Goal: Complete application form

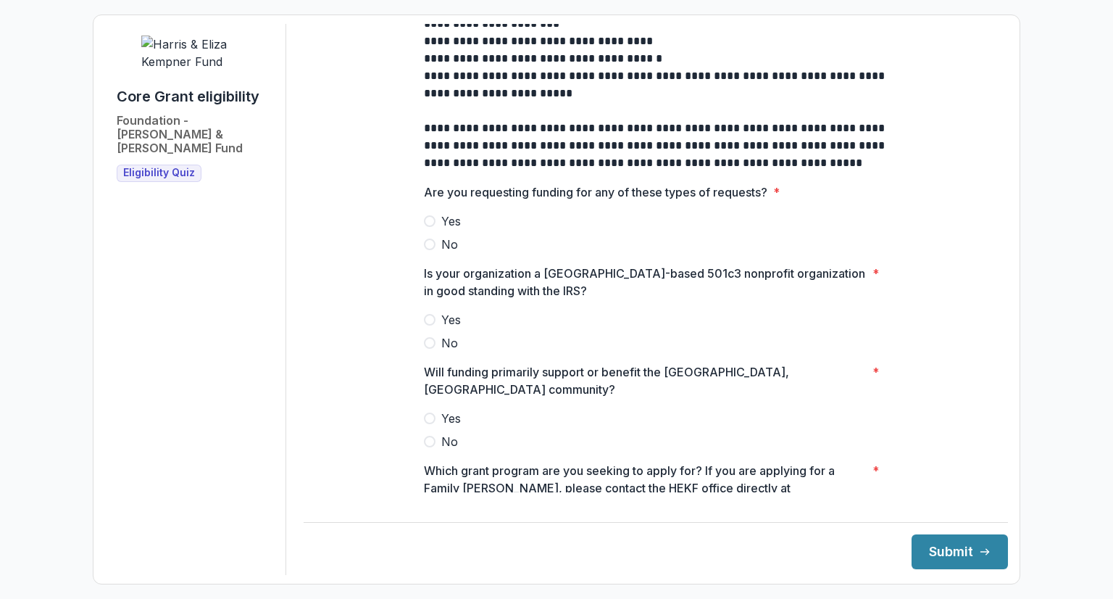
scroll to position [478, 0]
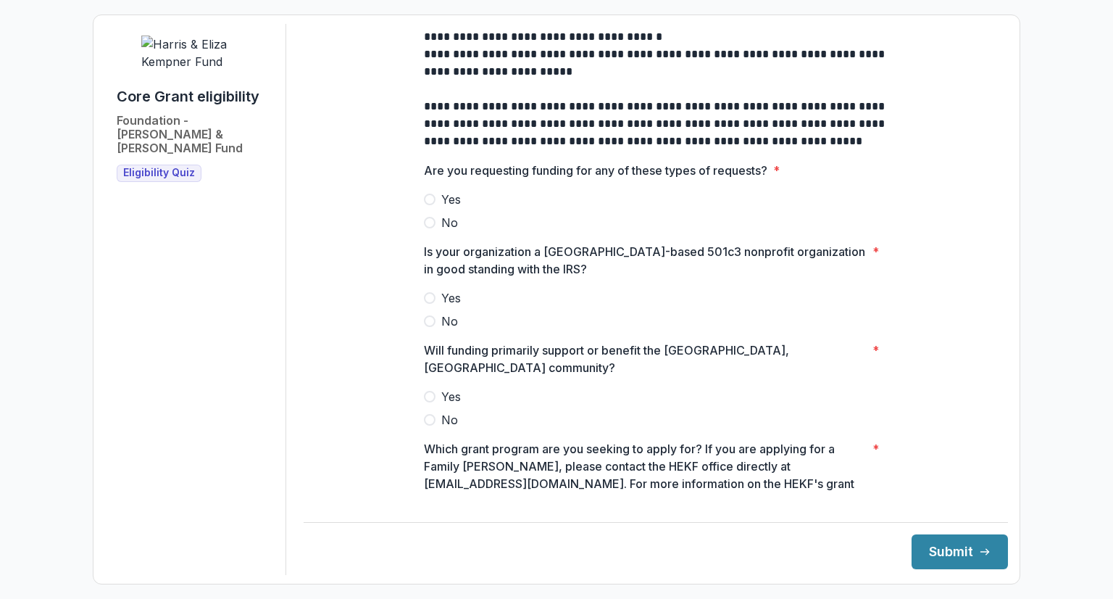
click at [430, 228] on span at bounding box center [430, 223] width 12 height 12
click at [426, 304] on span at bounding box center [430, 298] width 12 height 12
click at [429, 392] on span at bounding box center [430, 397] width 12 height 12
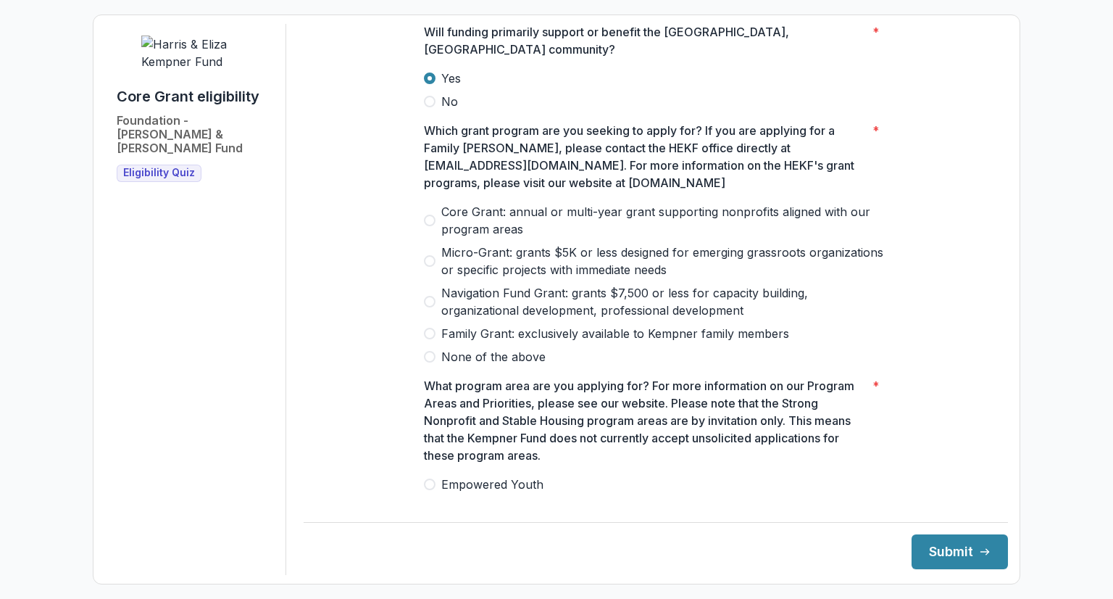
scroll to position [799, 0]
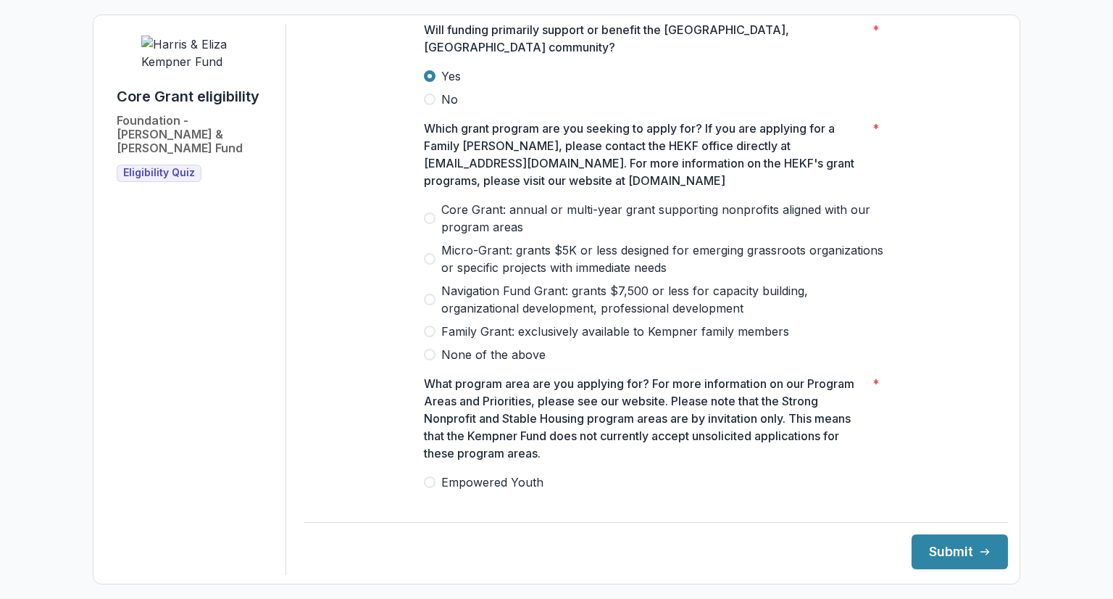
click at [429, 213] on span at bounding box center [430, 218] width 12 height 12
click at [432, 499] on span at bounding box center [430, 505] width 12 height 12
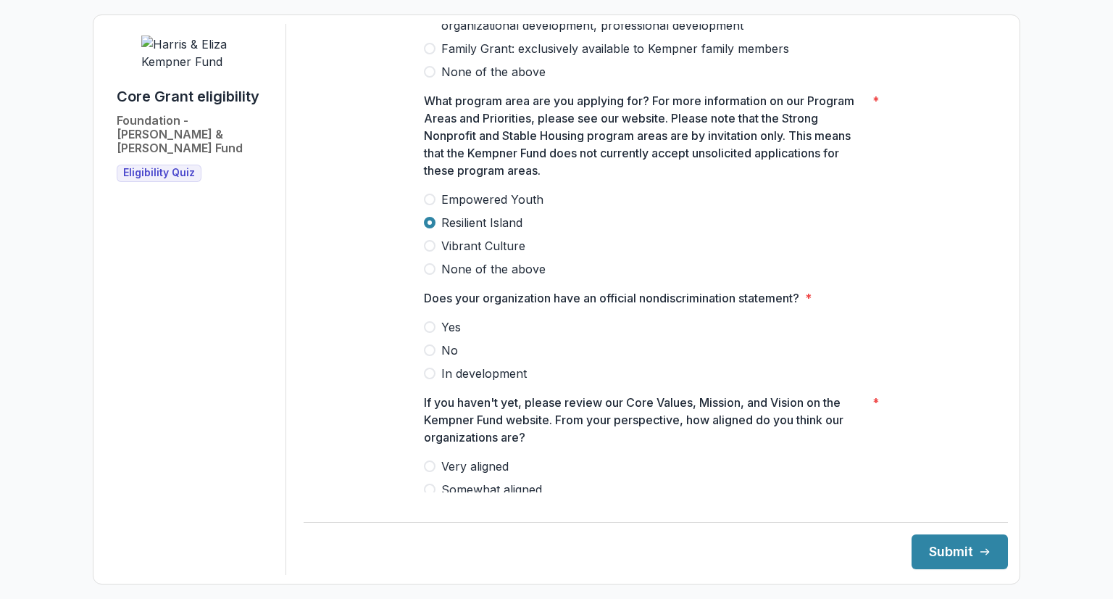
scroll to position [1116, 0]
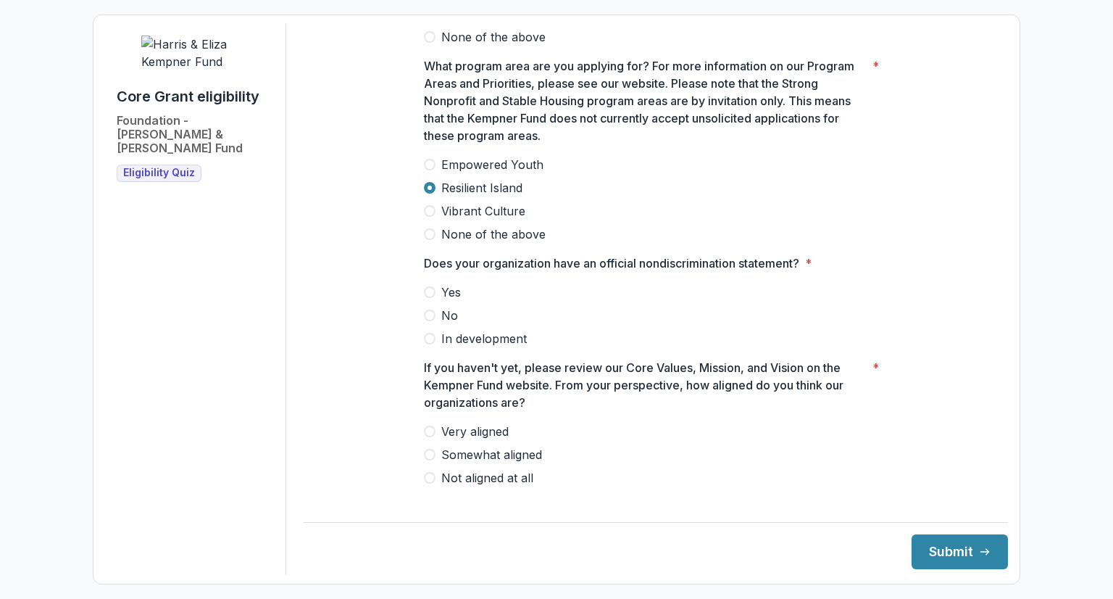
click at [429, 286] on span at bounding box center [430, 292] width 12 height 12
click at [426, 425] on span at bounding box center [430, 431] width 12 height 12
click at [915, 551] on button "Submit" at bounding box center [960, 551] width 96 height 35
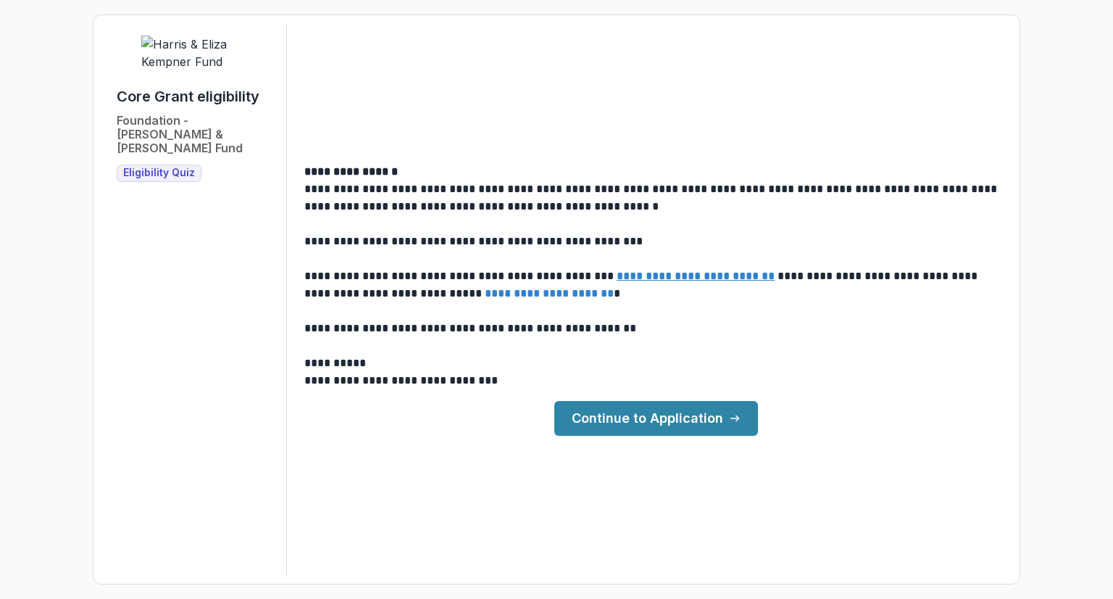
click at [639, 412] on link "Continue to Application" at bounding box center [656, 418] width 204 height 35
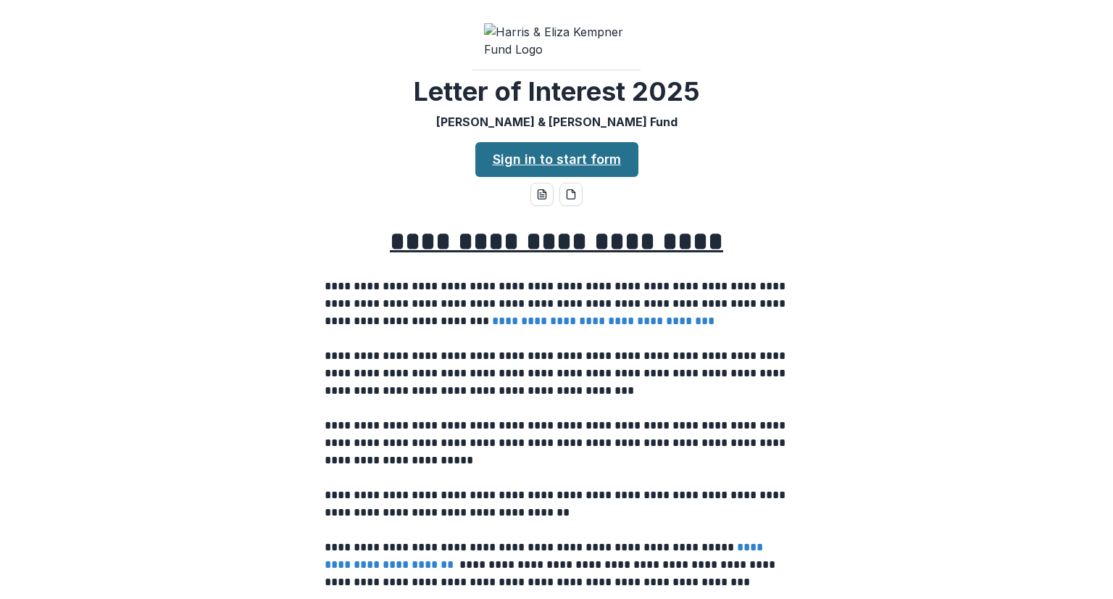
click at [586, 174] on link "Sign in to start form" at bounding box center [556, 159] width 163 height 35
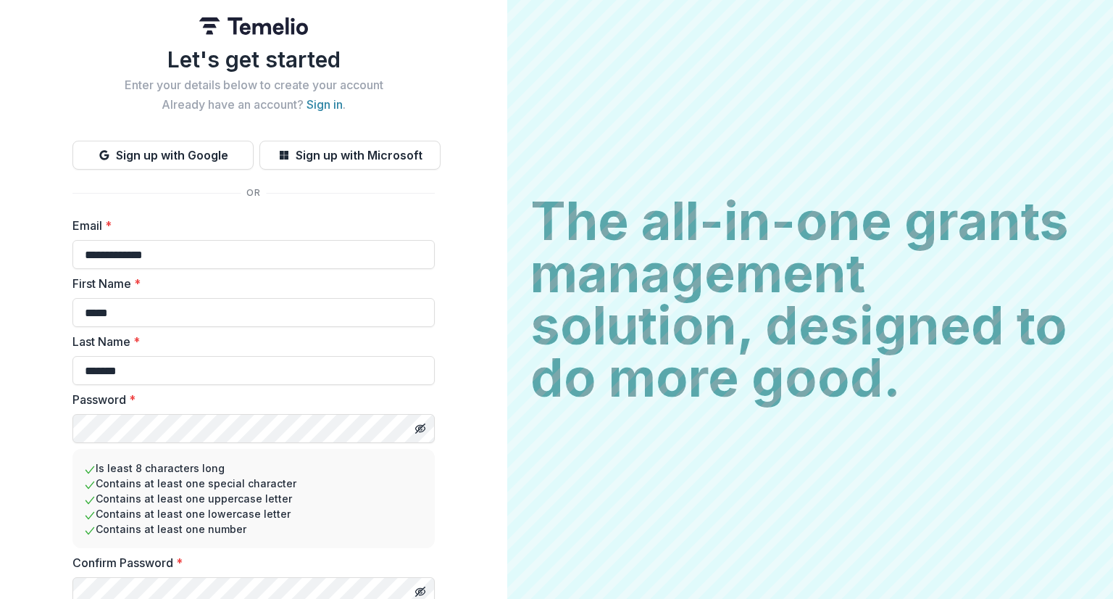
scroll to position [7, 0]
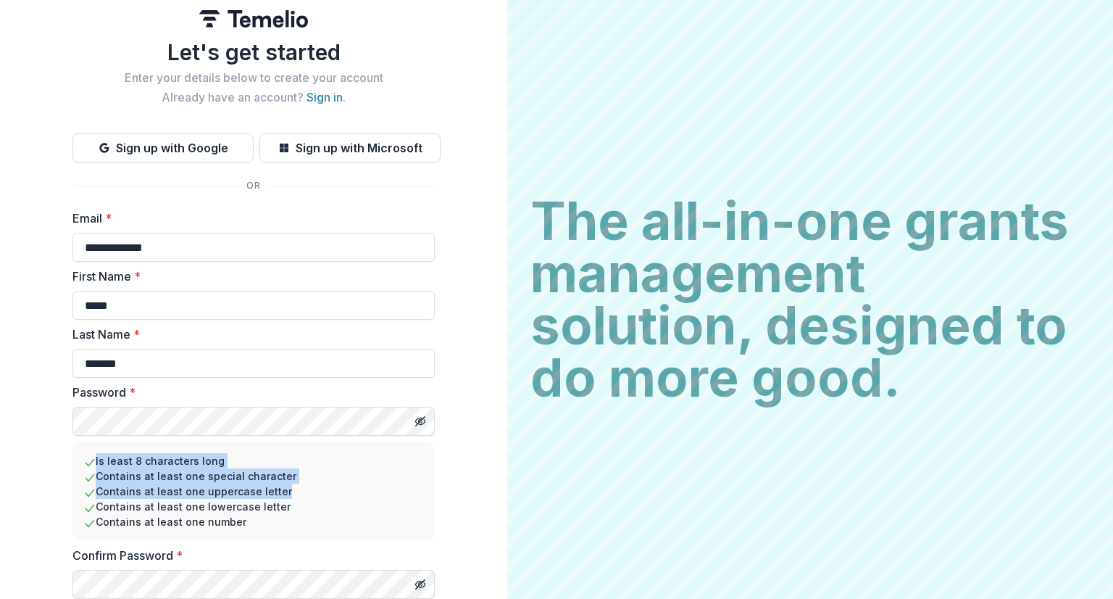
drag, startPoint x: 501, startPoint y: 416, endPoint x: 501, endPoint y: 496, distance: 80.4
click at [501, 496] on div "**********" at bounding box center [253, 316] width 507 height 646
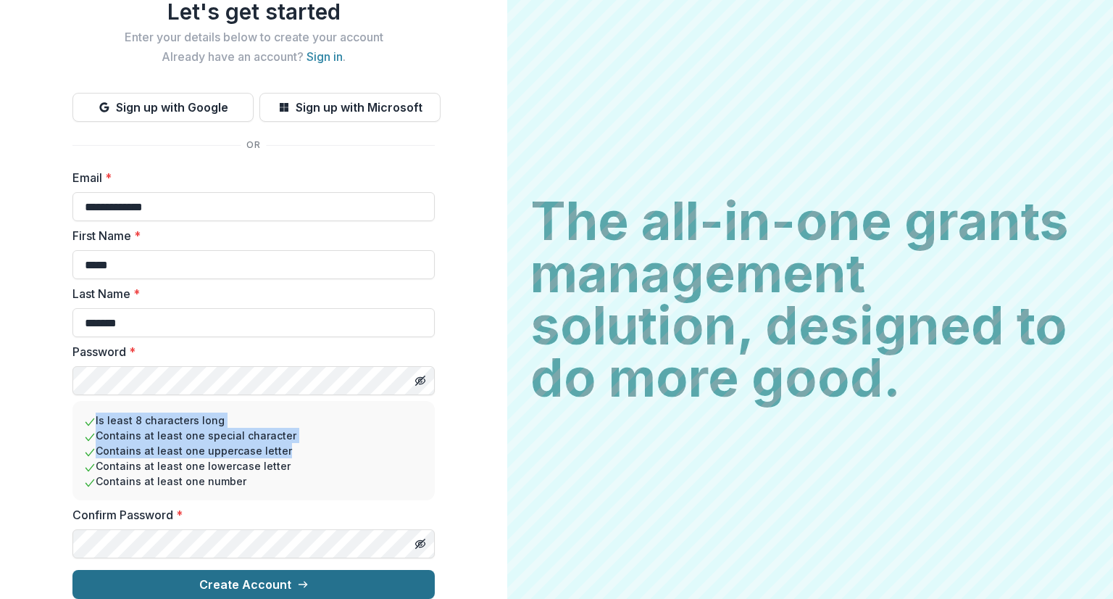
click at [261, 579] on button "Create Account" at bounding box center [253, 584] width 362 height 29
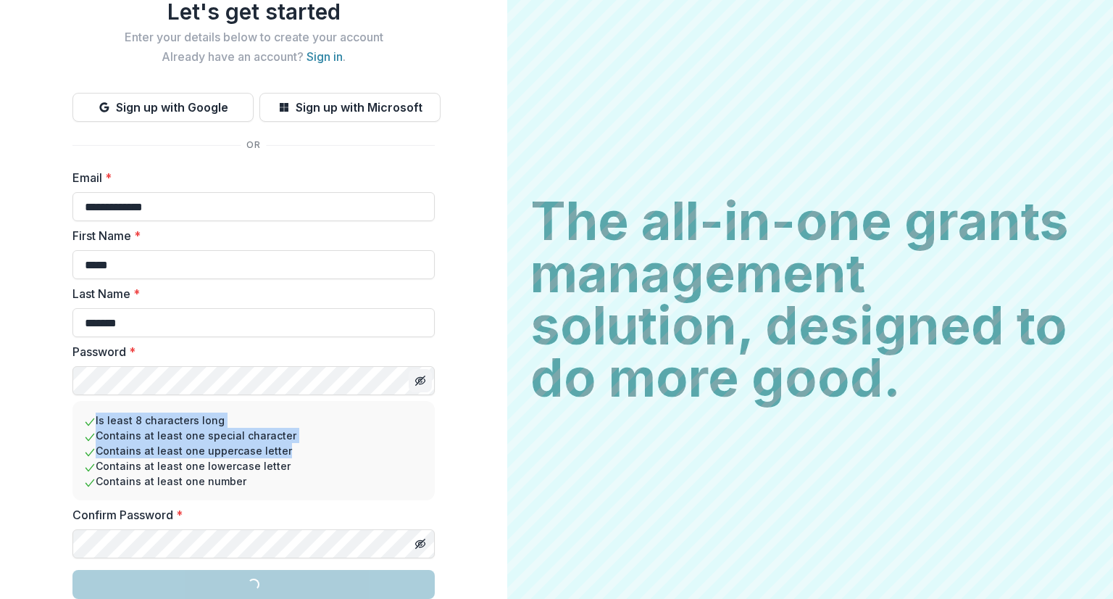
click at [417, 375] on icon "Toggle password visibility" at bounding box center [421, 381] width 12 height 12
click at [417, 539] on line "Toggle password visibility" at bounding box center [420, 543] width 9 height 9
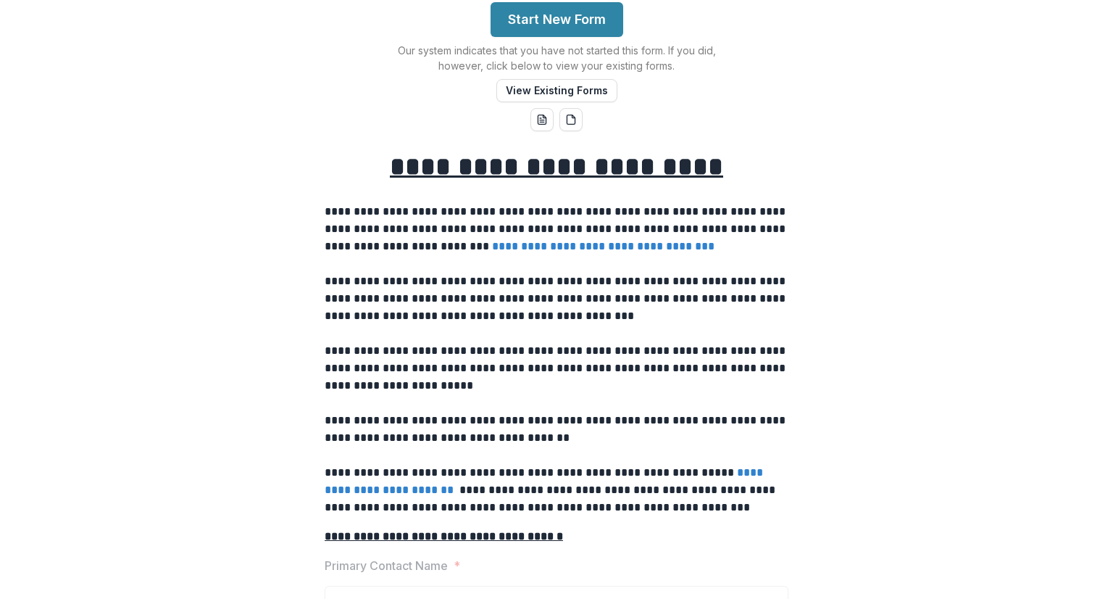
scroll to position [157, 0]
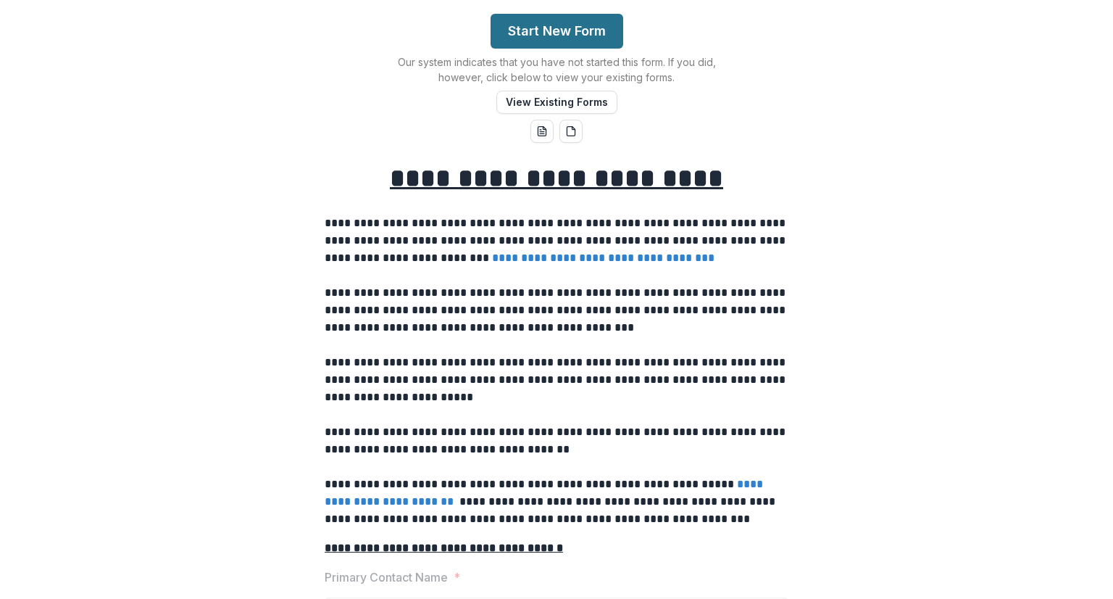
click at [568, 41] on button "Start New Form" at bounding box center [557, 31] width 133 height 35
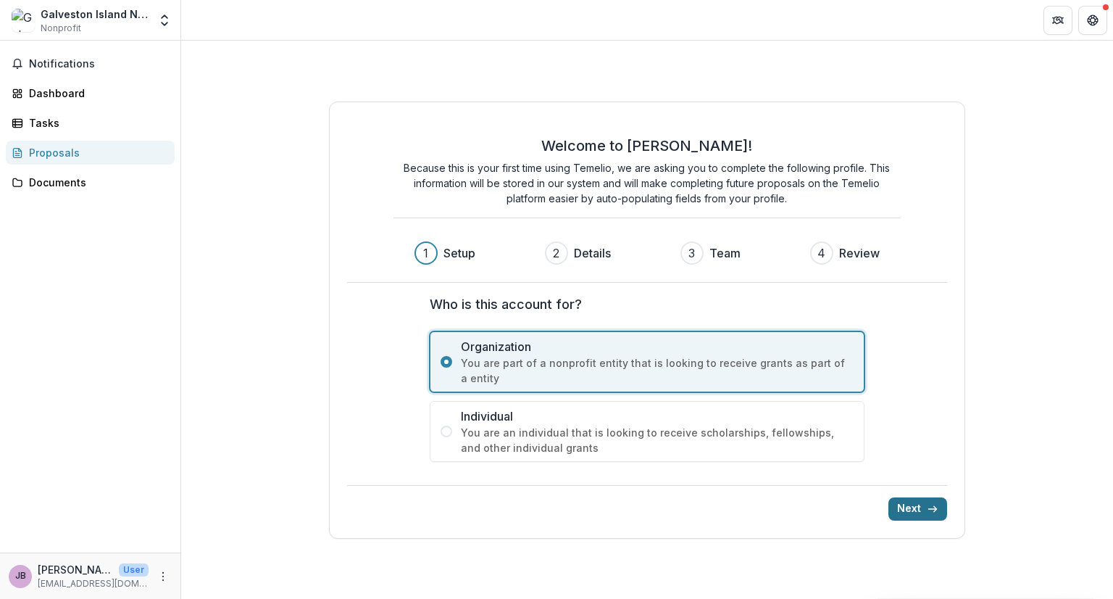
click at [930, 509] on icon "submit" at bounding box center [933, 509] width 12 height 12
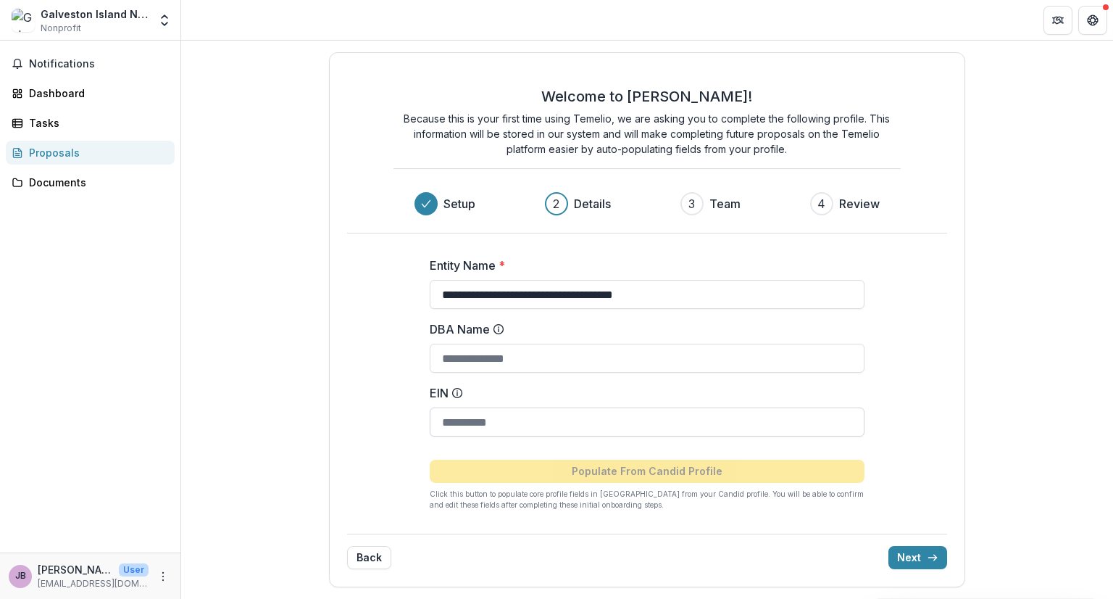
click at [562, 420] on input "EIN" at bounding box center [647, 421] width 435 height 29
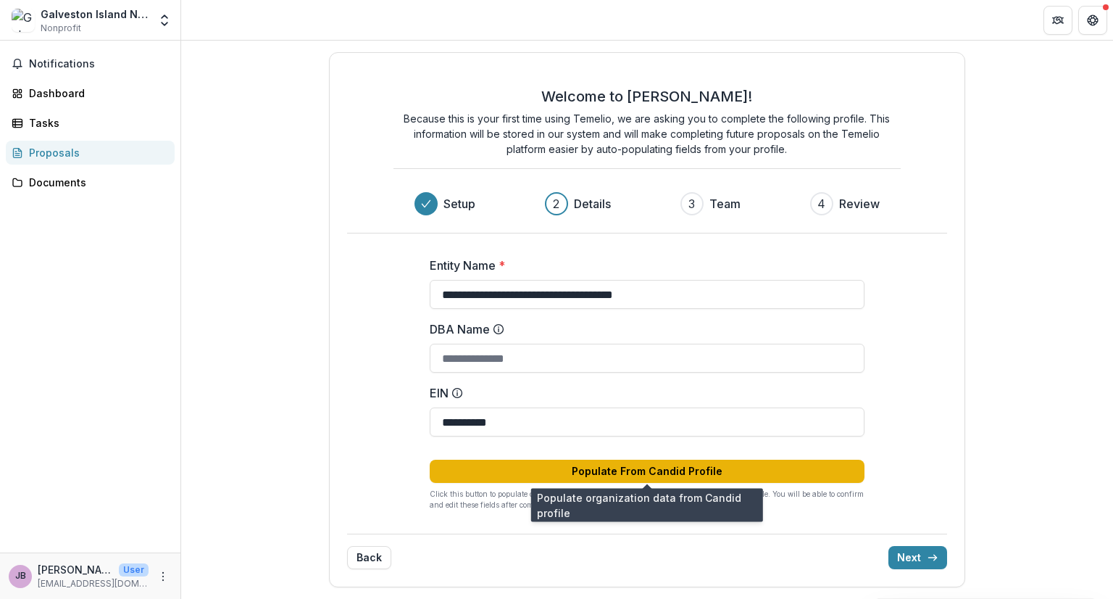
type input "**********"
click at [675, 473] on button "Populate From Candid Profile" at bounding box center [647, 470] width 435 height 23
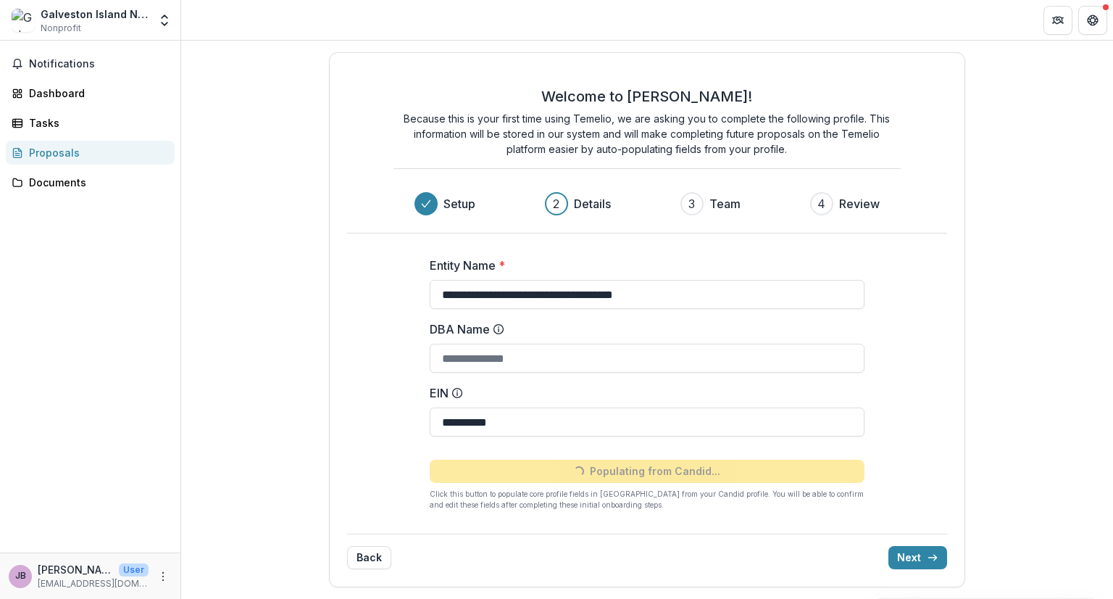
type input "**********"
click at [913, 554] on button "Next" at bounding box center [917, 557] width 59 height 23
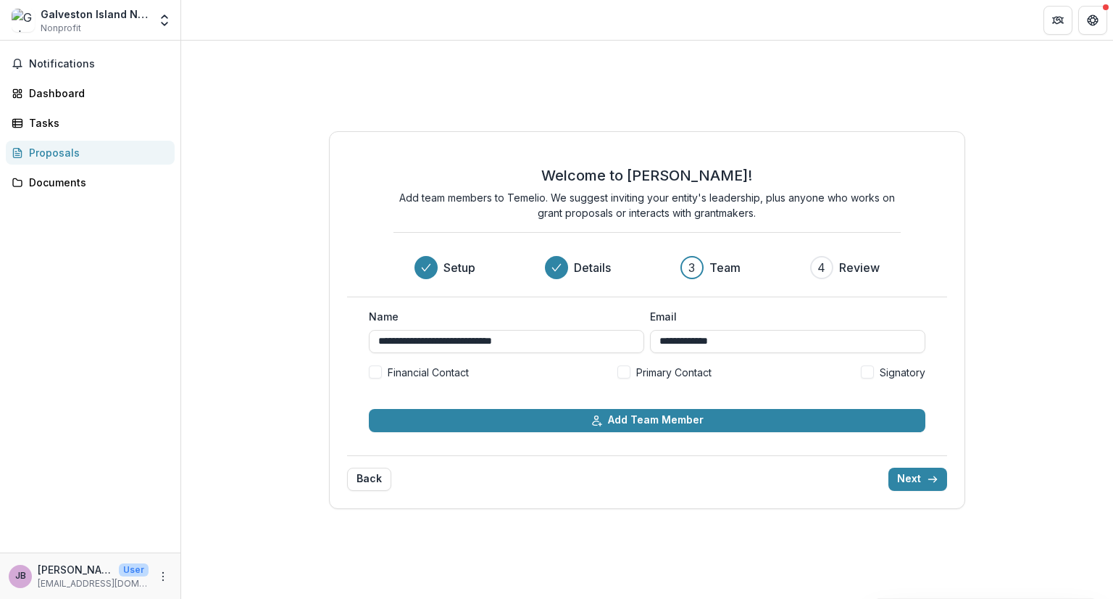
drag, startPoint x: 563, startPoint y: 343, endPoint x: 333, endPoint y: 346, distance: 229.7
click at [333, 346] on div "**********" at bounding box center [647, 320] width 636 height 378
type input "**********"
click at [629, 371] on span at bounding box center [623, 371] width 13 height 13
click at [864, 372] on span at bounding box center [867, 371] width 13 height 13
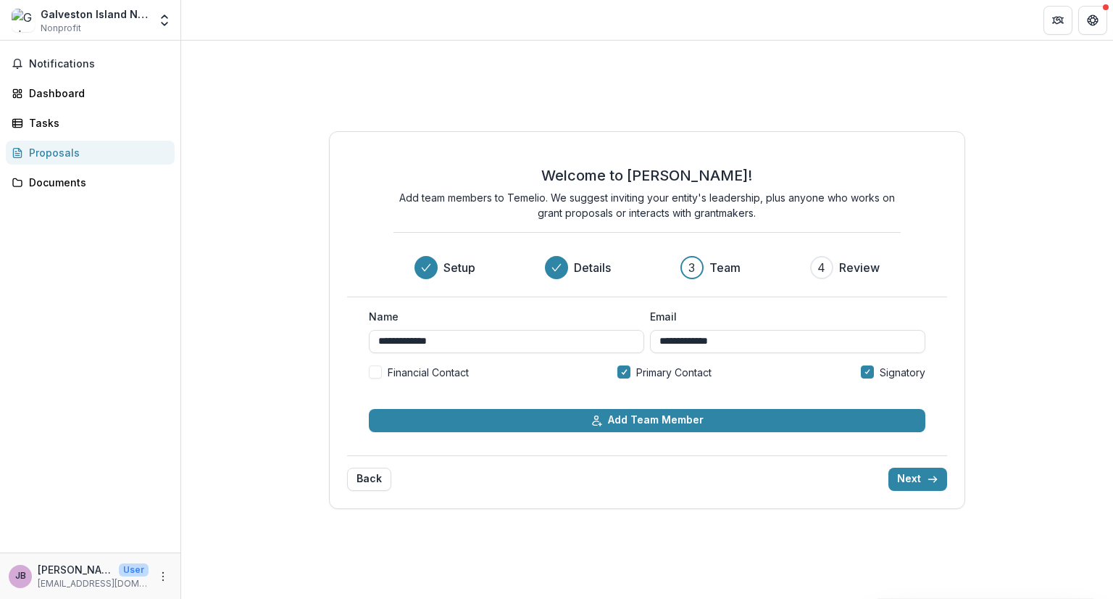
click at [378, 369] on span at bounding box center [375, 371] width 13 height 13
click at [930, 479] on line "submit" at bounding box center [932, 479] width 8 height 0
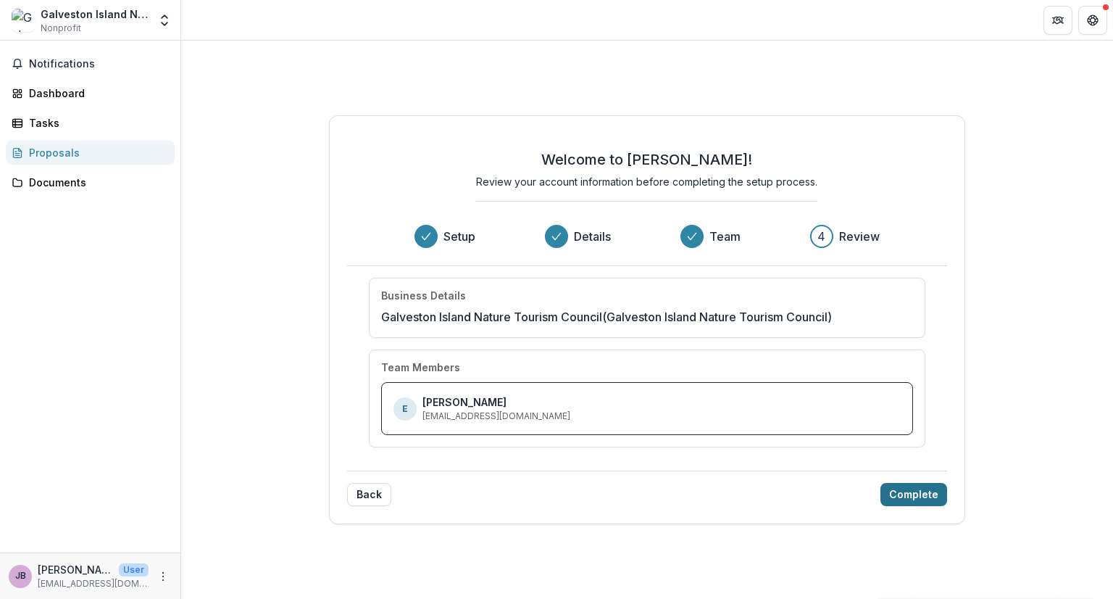
click at [912, 489] on button "Complete" at bounding box center [913, 494] width 67 height 23
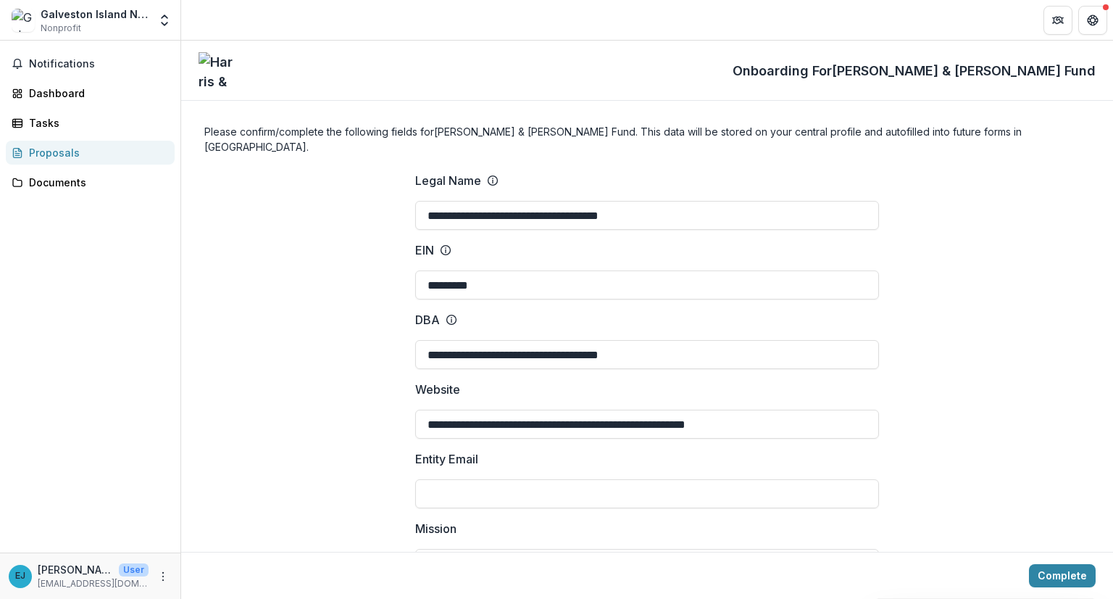
click at [731, 480] on input "Entity Email" at bounding box center [647, 493] width 464 height 29
click at [735, 551] on input "**********" at bounding box center [647, 563] width 464 height 29
drag, startPoint x: 852, startPoint y: 554, endPoint x: 194, endPoint y: 528, distance: 658.5
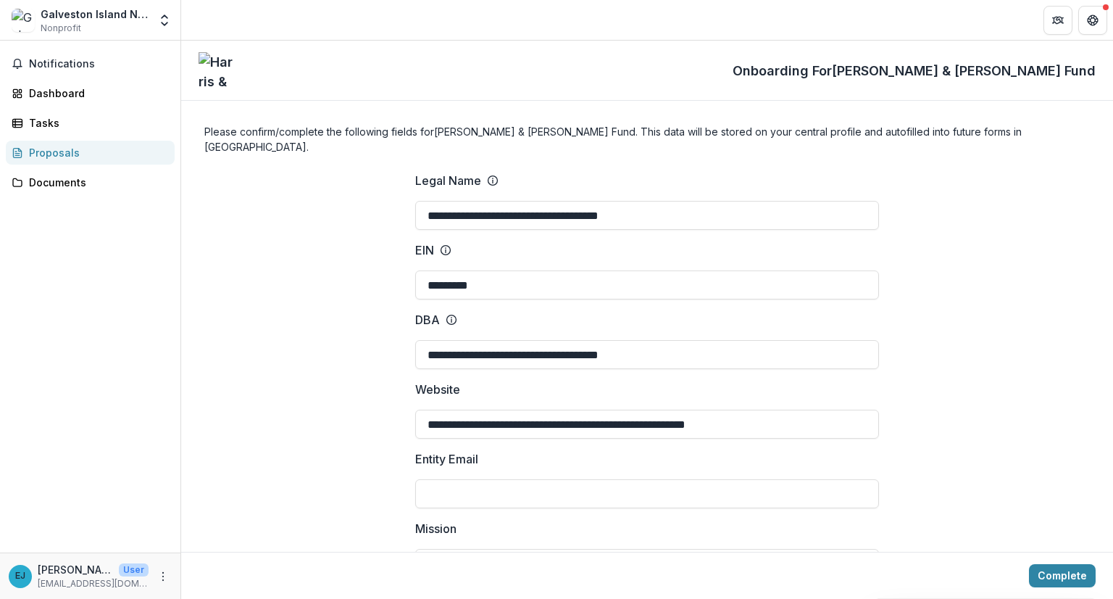
type input "*"
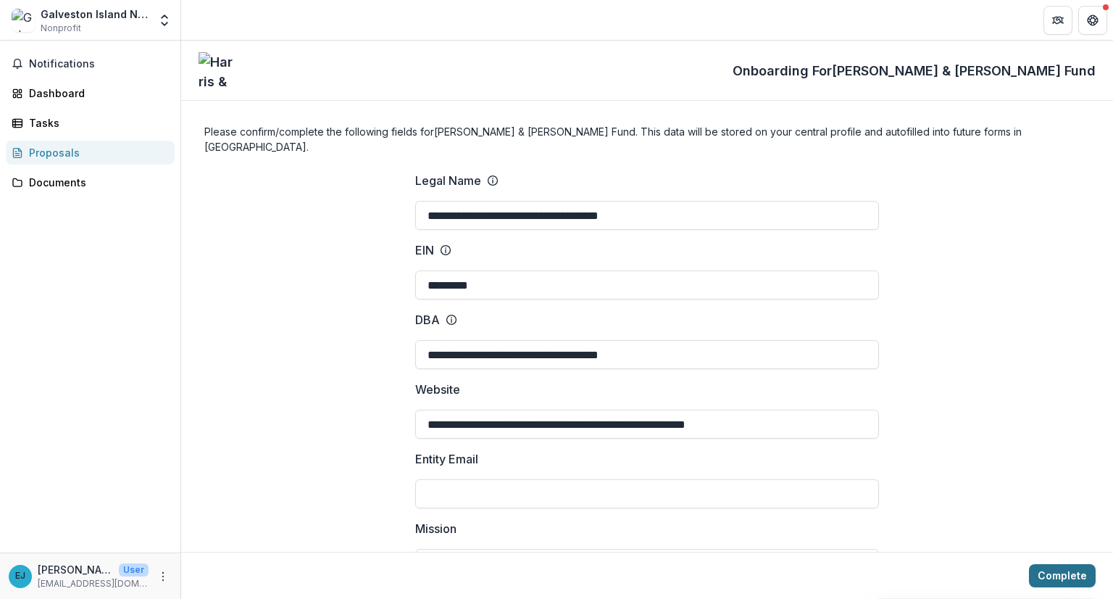
type input "**********"
click at [1083, 576] on button "Complete" at bounding box center [1062, 575] width 67 height 23
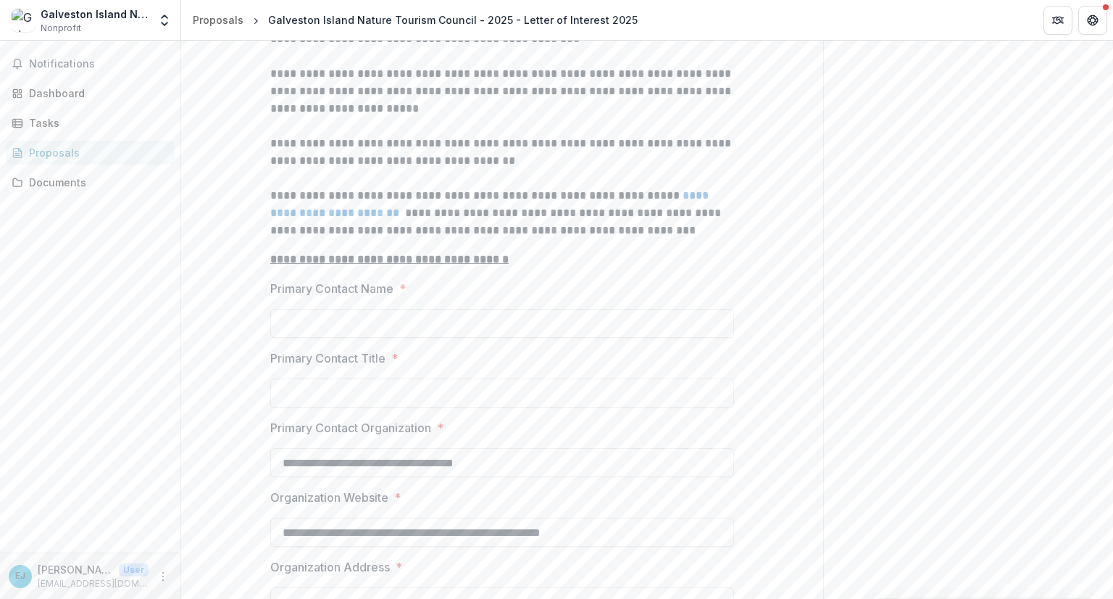
scroll to position [530, 0]
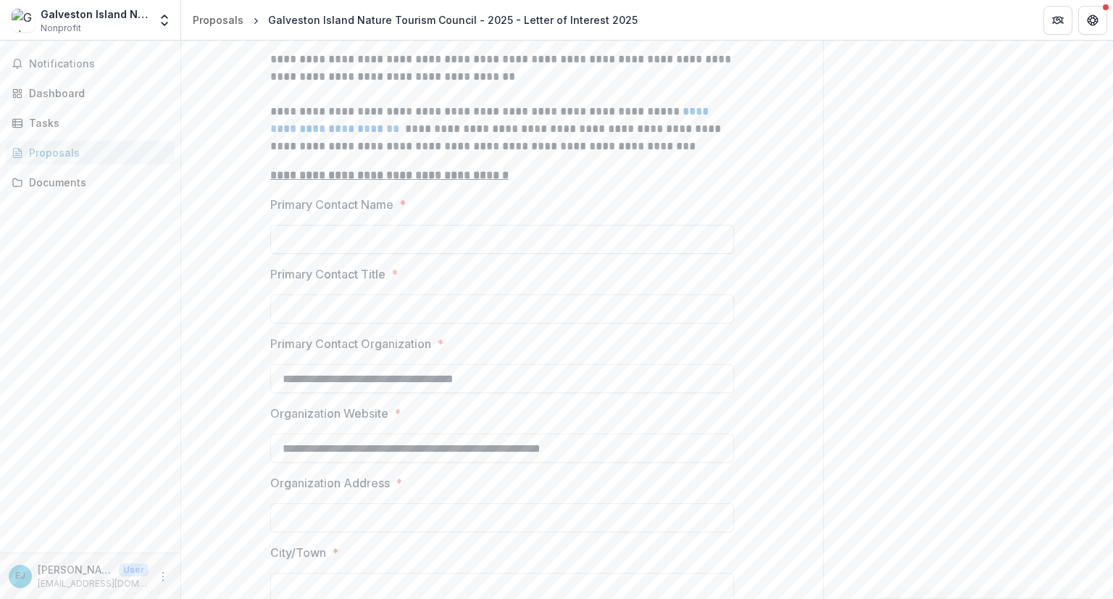
click at [349, 254] on input "Primary Contact Name *" at bounding box center [502, 239] width 464 height 29
type input "**********"
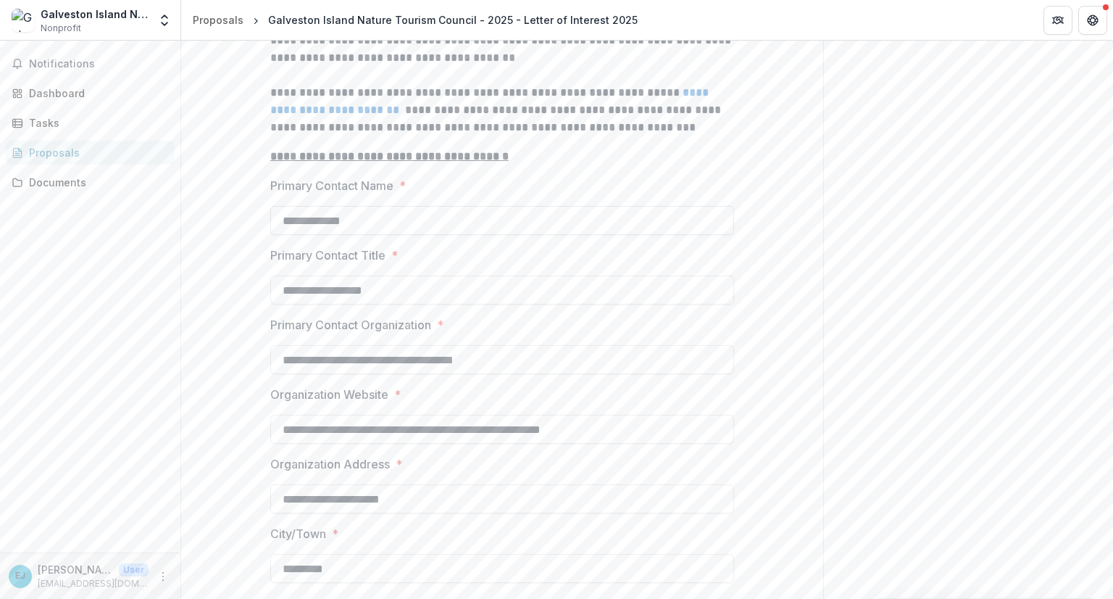
type input "*********"
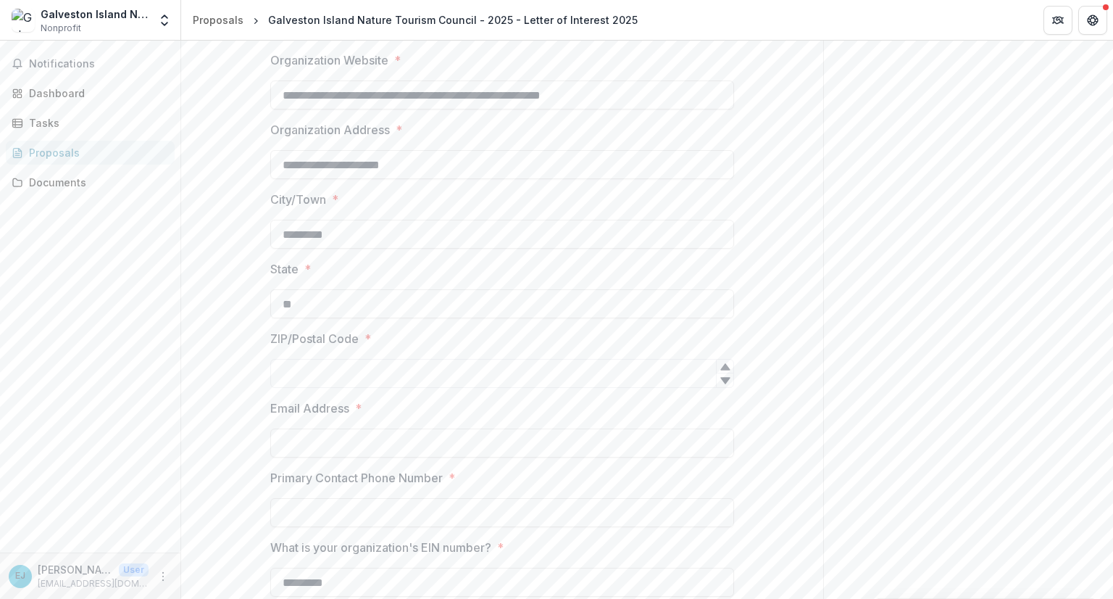
type input "**"
type input "*****"
type input "**********"
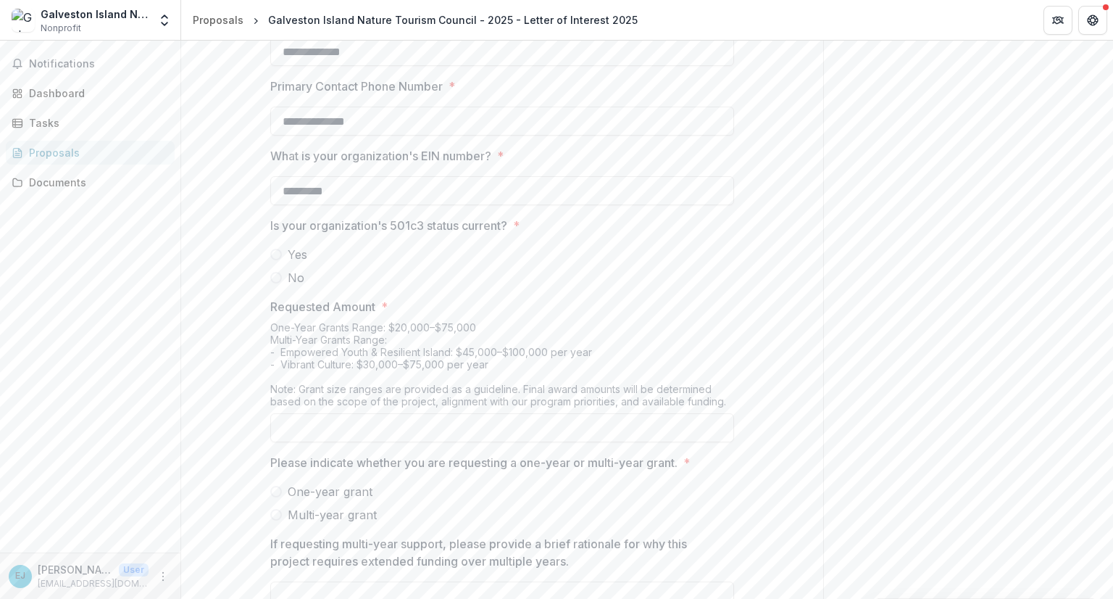
type input "**********"
click at [278, 260] on span at bounding box center [276, 255] width 12 height 12
click at [278, 497] on span at bounding box center [276, 492] width 12 height 12
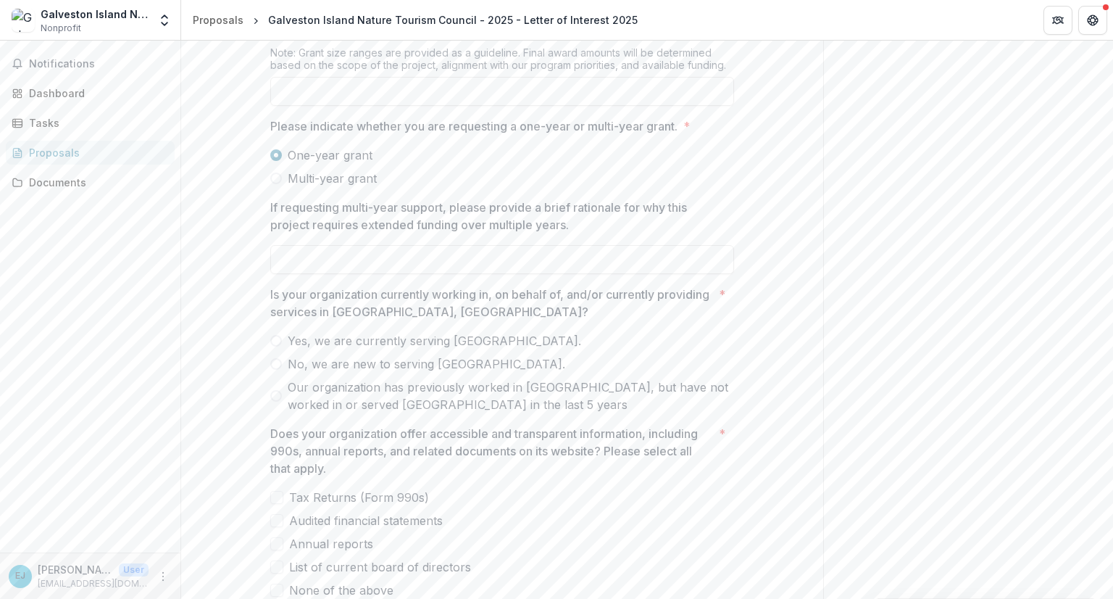
scroll to position [1619, 0]
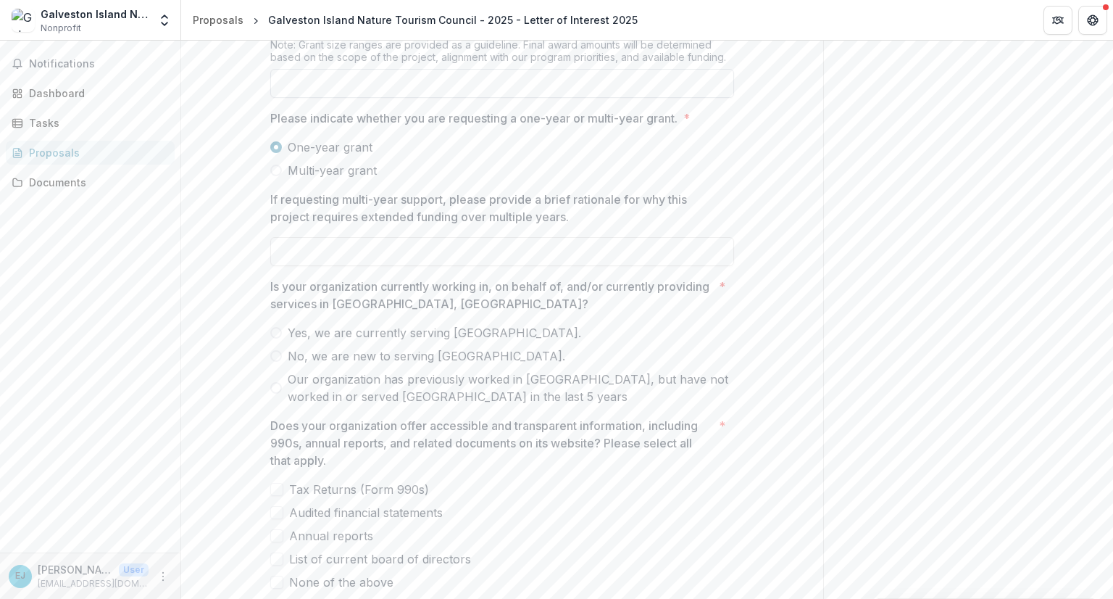
click at [293, 98] on input "Requested Amount *" at bounding box center [502, 83] width 464 height 29
type input "******"
click at [324, 266] on input "If requesting multi-year support, please provide a brief rationale for why this…" at bounding box center [502, 251] width 464 height 29
click at [275, 338] on span at bounding box center [276, 333] width 12 height 12
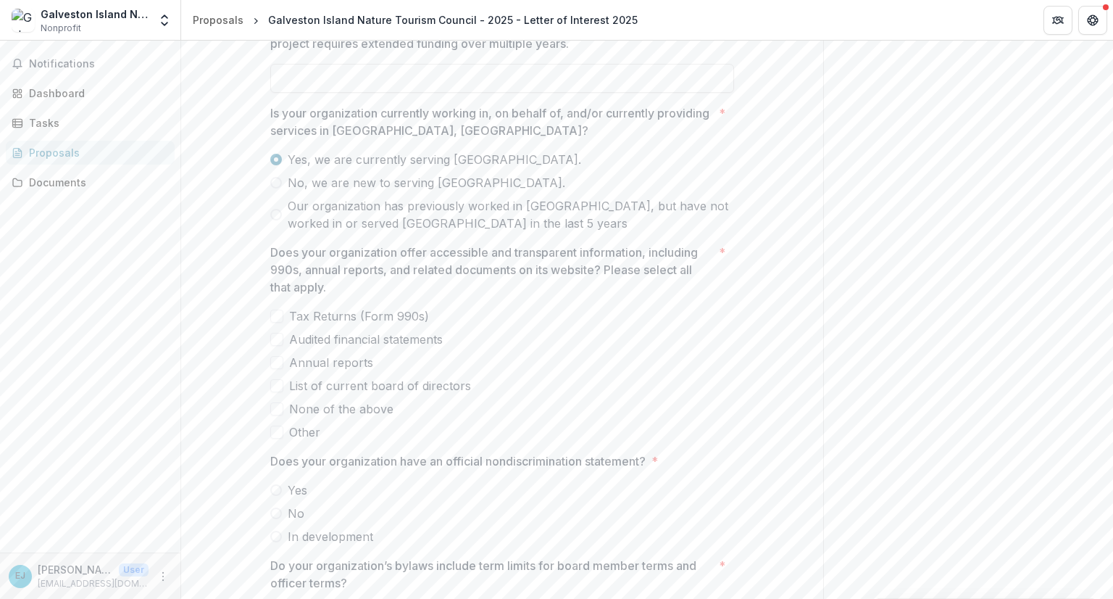
scroll to position [1933, 0]
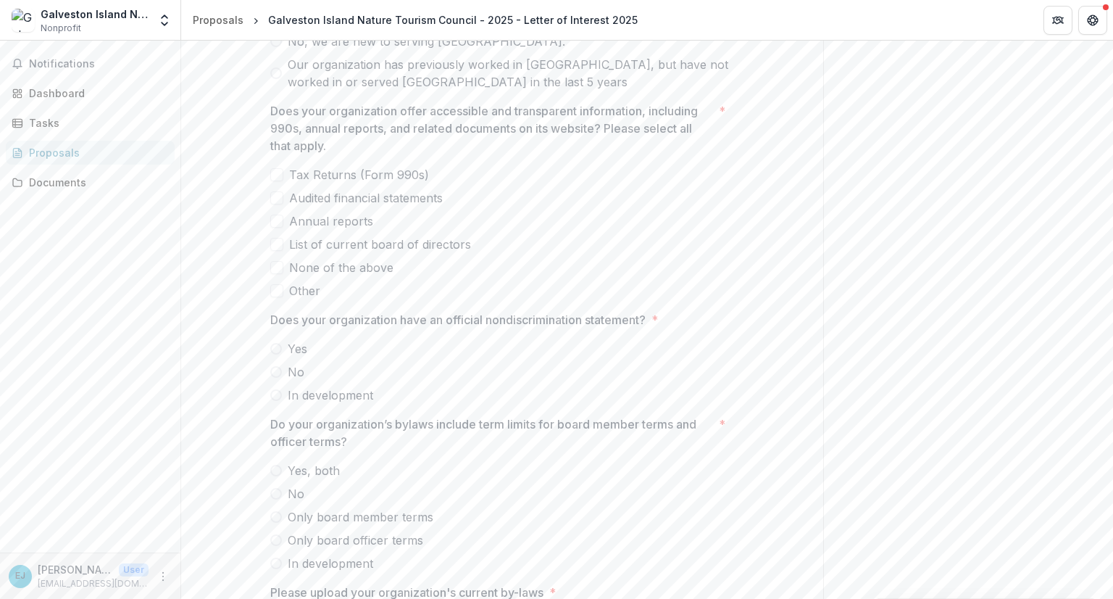
click at [275, 251] on span at bounding box center [276, 244] width 13 height 13
click at [270, 357] on label "Yes" at bounding box center [502, 348] width 464 height 17
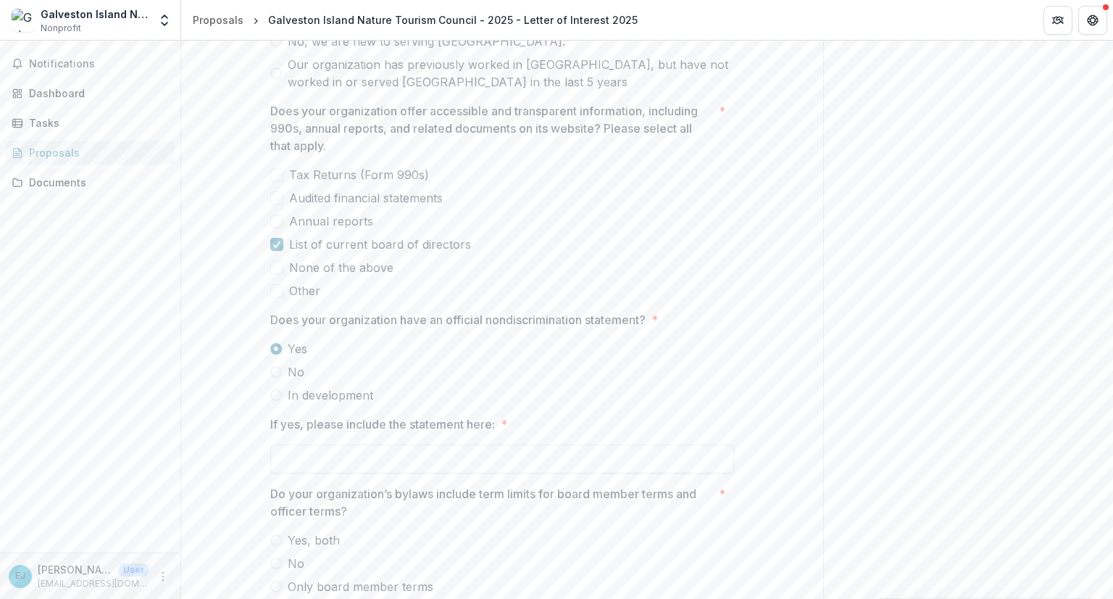
scroll to position [2073, 0]
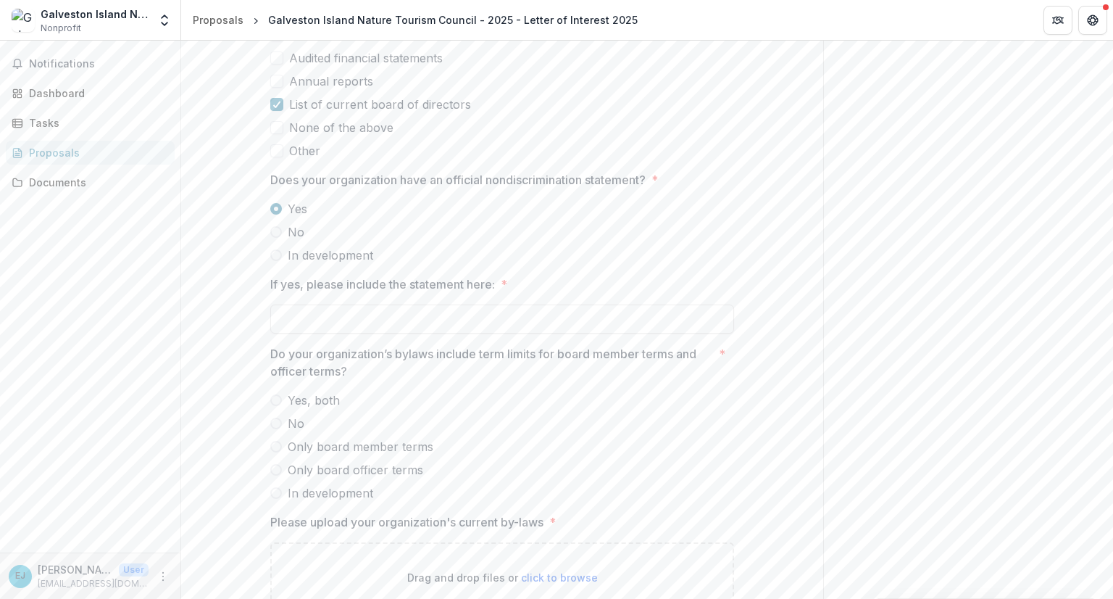
click at [274, 406] on span at bounding box center [276, 400] width 12 height 12
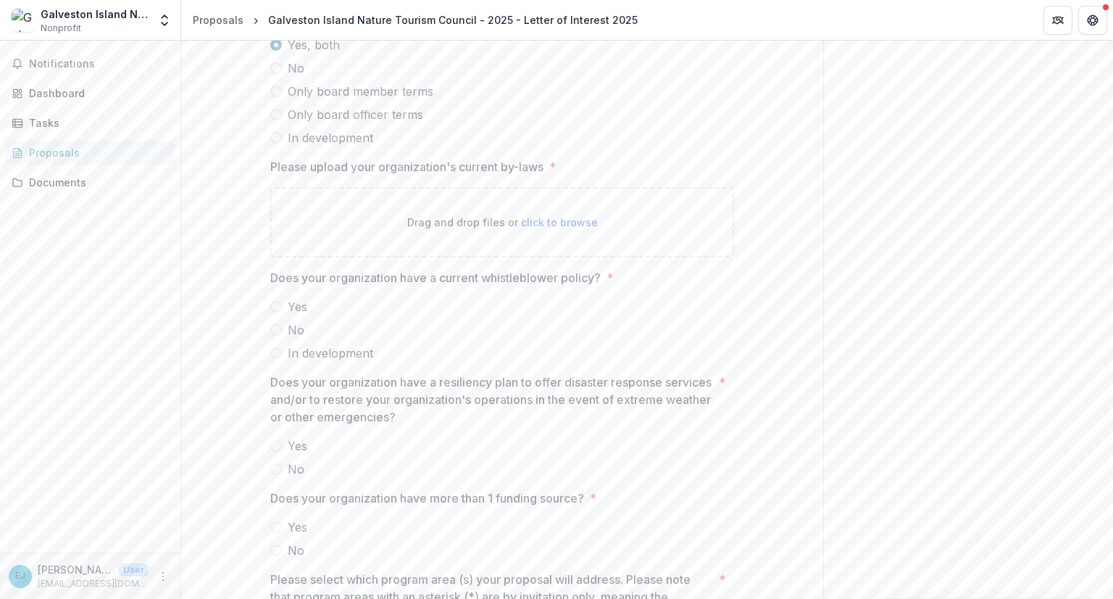
scroll to position [2429, 0]
click at [272, 532] on span at bounding box center [276, 526] width 12 height 12
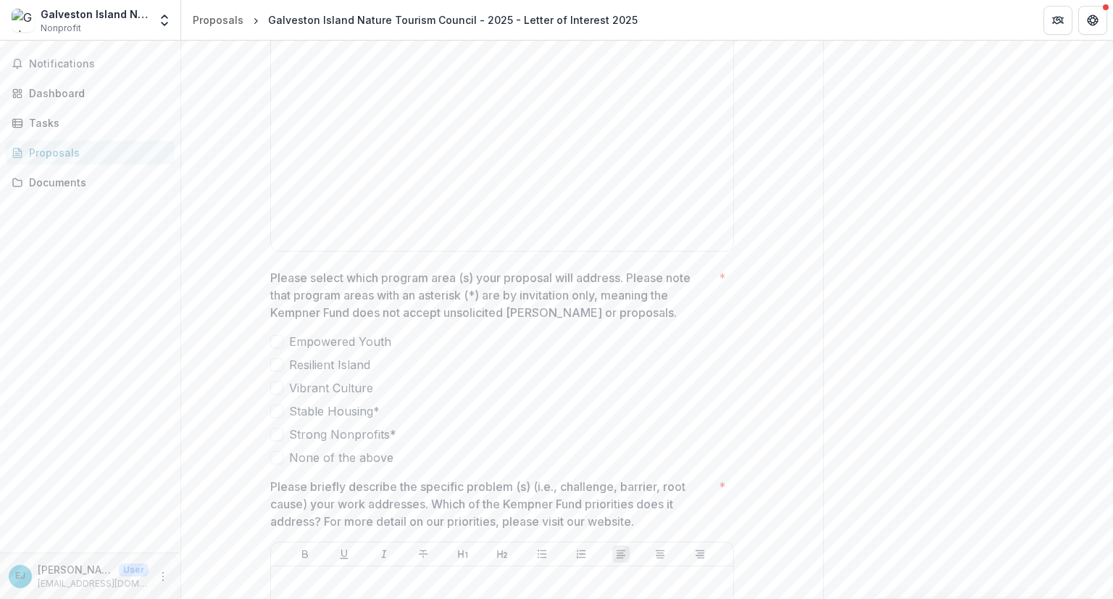
scroll to position [3052, 0]
click at [276, 367] on span at bounding box center [276, 360] width 13 height 13
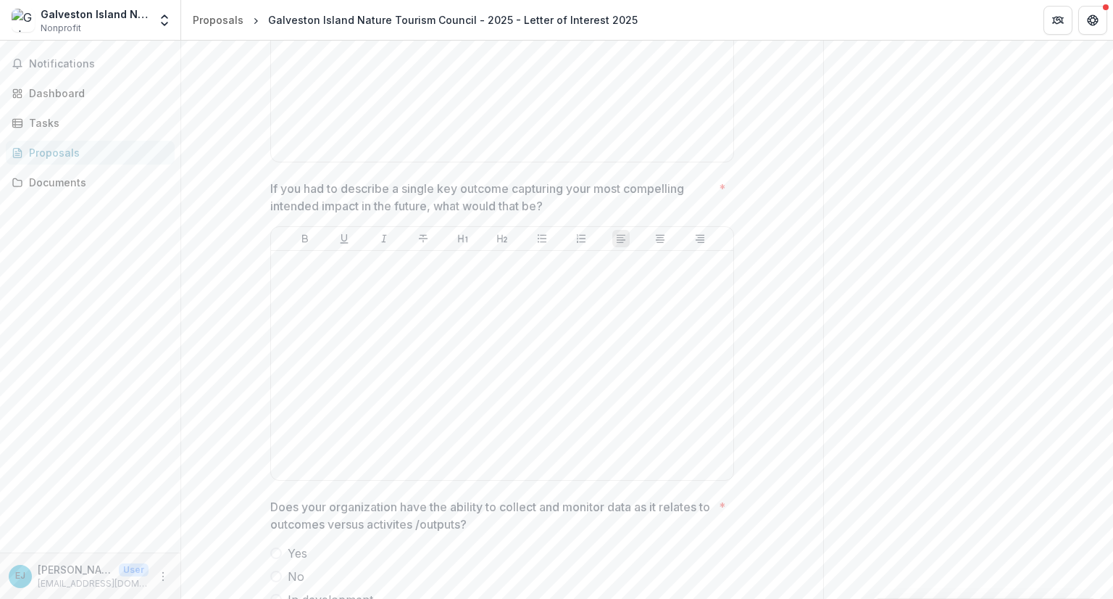
scroll to position [4086, 0]
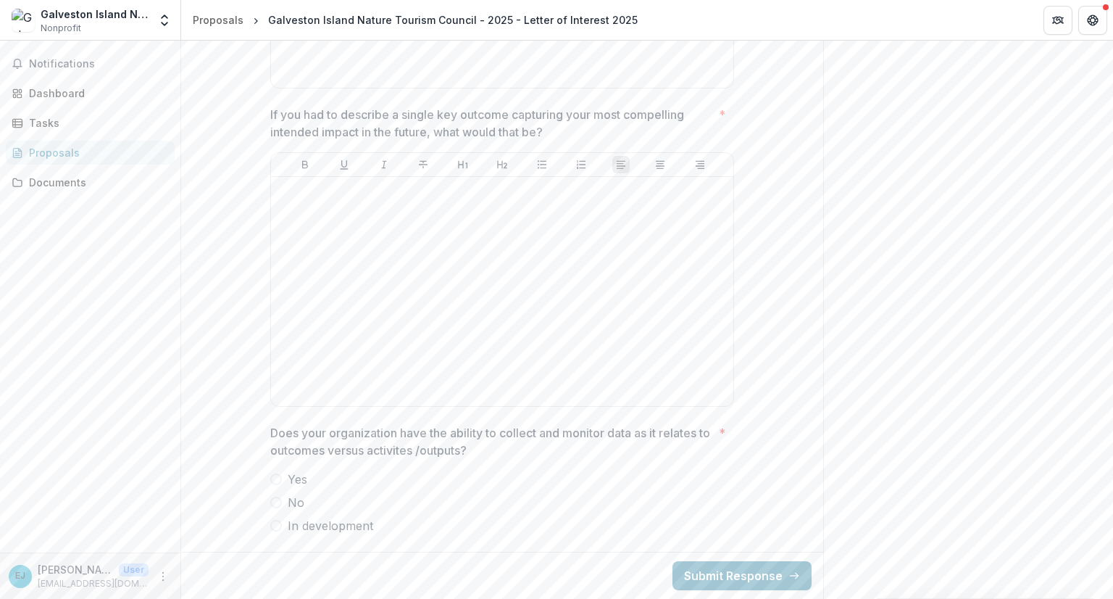
click at [272, 479] on span at bounding box center [276, 479] width 12 height 12
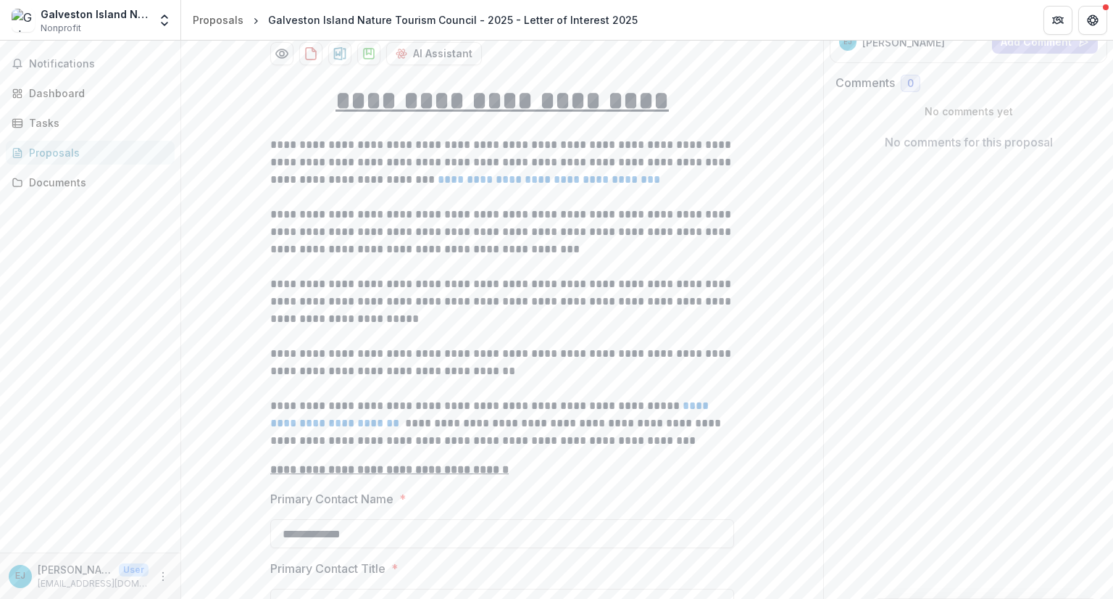
scroll to position [0, 0]
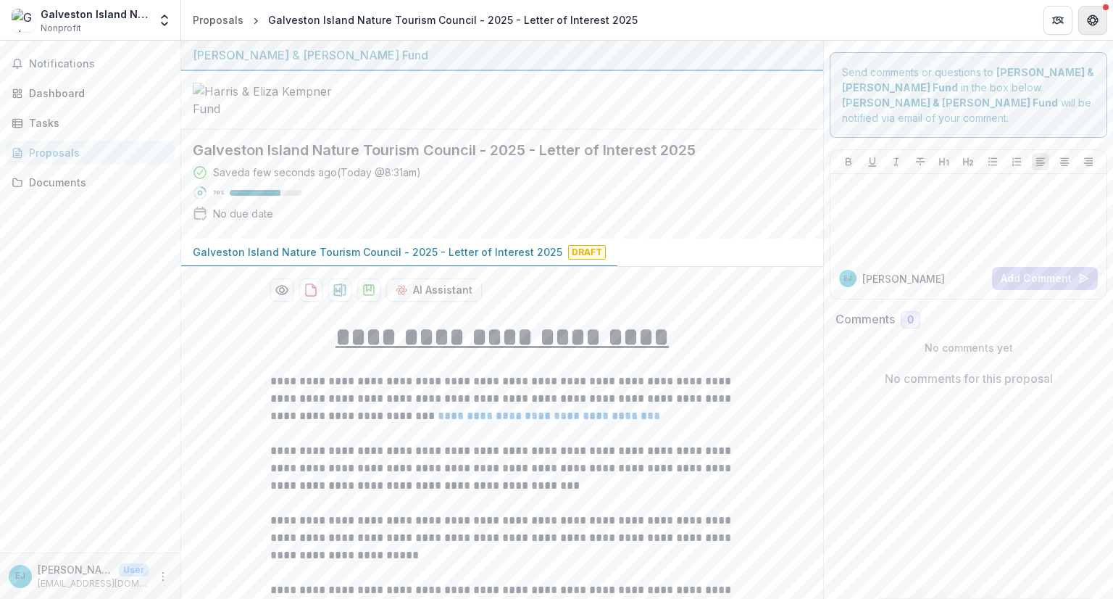
click at [1100, 15] on button "Get Help" at bounding box center [1092, 20] width 29 height 29
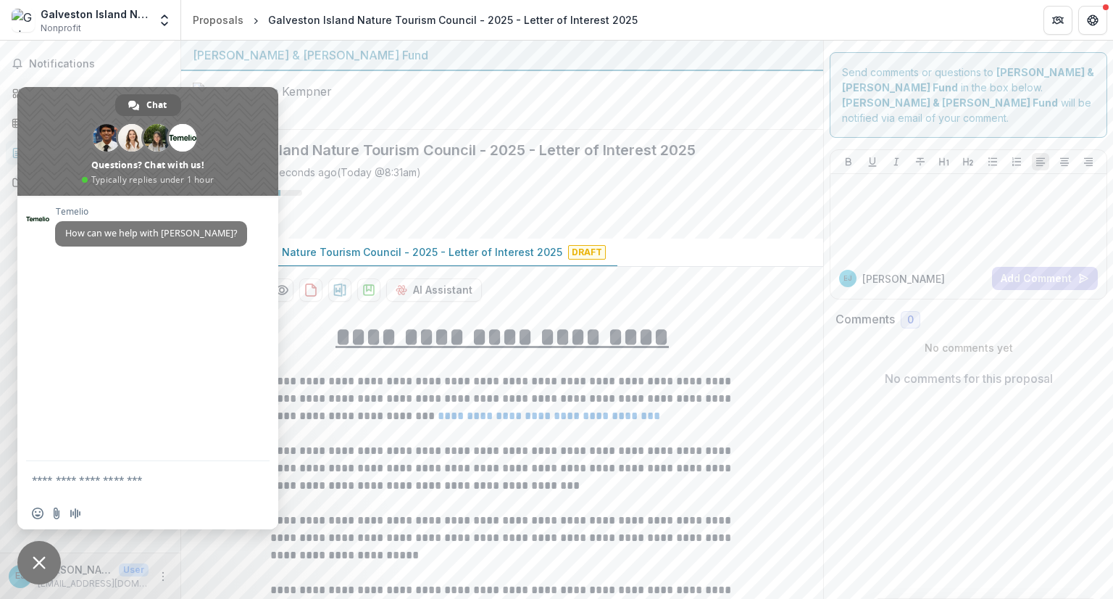
click at [39, 568] on span "Close chat" at bounding box center [39, 562] width 13 height 13
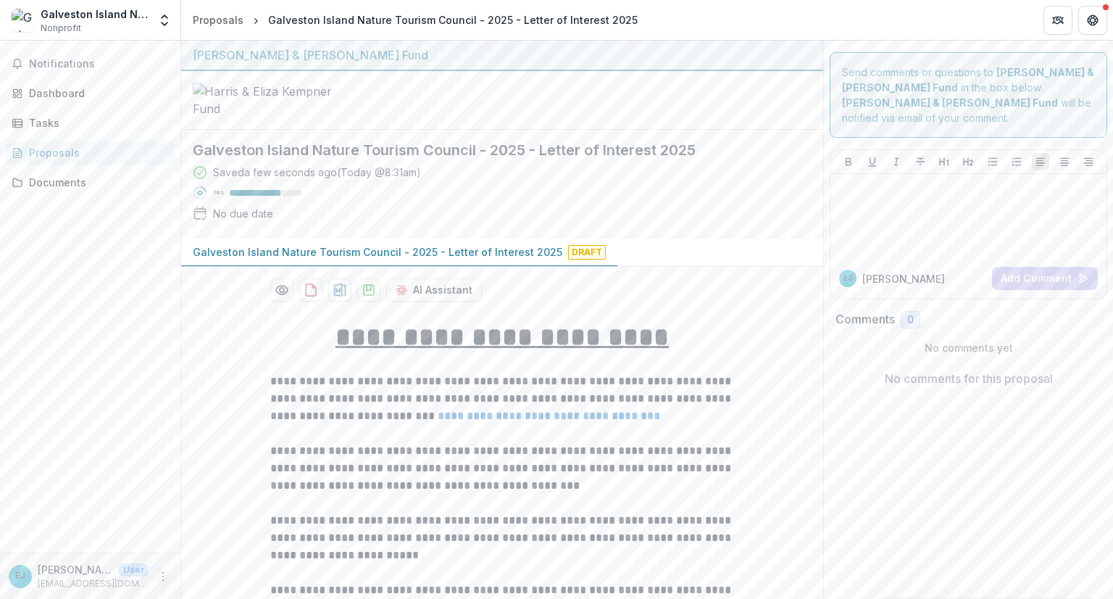
click at [159, 573] on icon "More" at bounding box center [163, 576] width 12 height 12
click at [217, 563] on button "Logout" at bounding box center [258, 569] width 155 height 24
